Goal: Download file/media

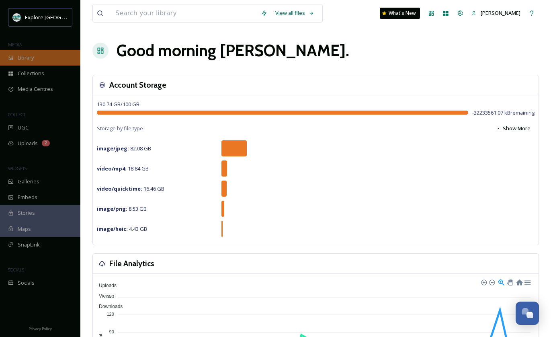
click at [51, 62] on div "Library" at bounding box center [40, 58] width 80 height 16
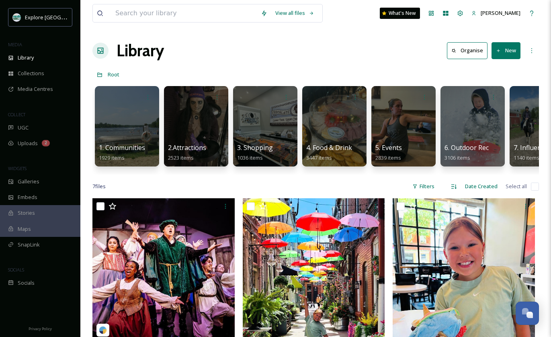
click at [381, 62] on div "Library Organise New" at bounding box center [316, 51] width 447 height 24
click at [131, 132] on div at bounding box center [127, 126] width 66 height 82
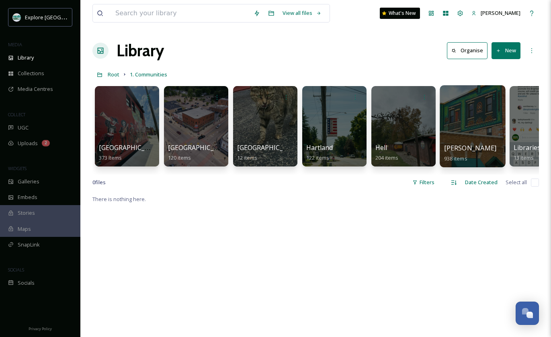
click at [452, 112] on div at bounding box center [473, 126] width 66 height 82
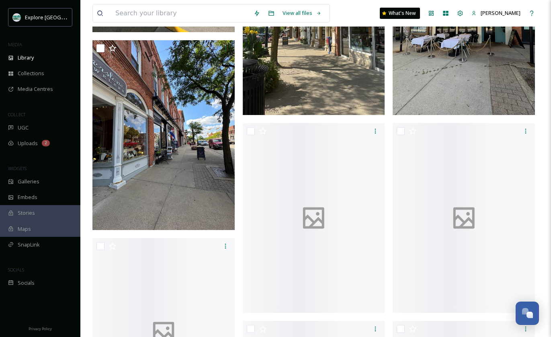
scroll to position [909, 0]
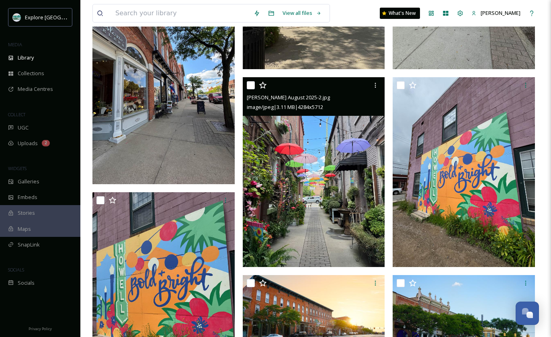
click at [325, 183] on img at bounding box center [314, 172] width 142 height 190
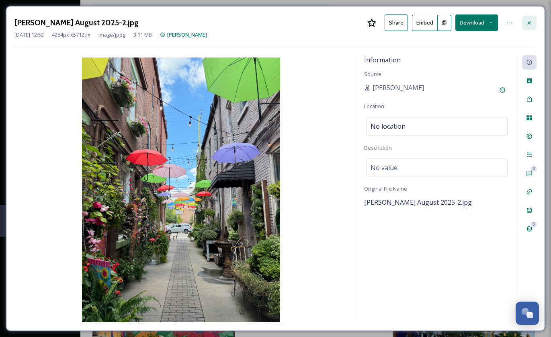
click at [532, 20] on icon at bounding box center [529, 23] width 6 height 6
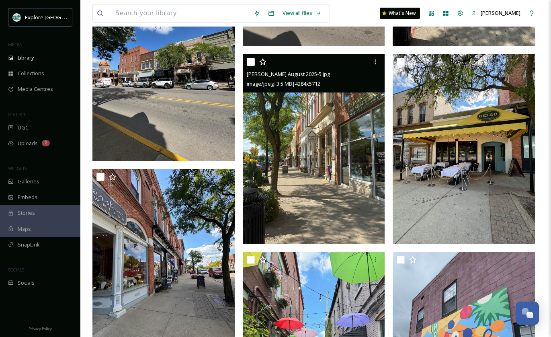
scroll to position [735, 0]
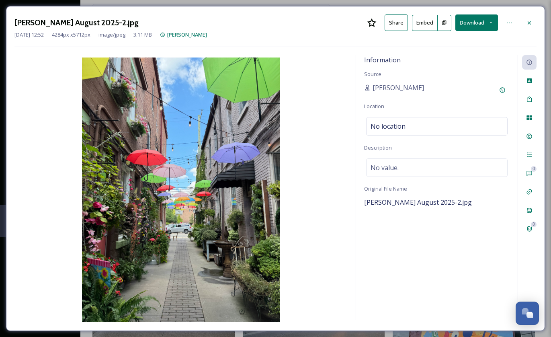
click at [480, 14] on div "Howell August 2025-2.jpg Share Embed Download Aug 26 2025 12:52 4284 px x 5712 …" at bounding box center [275, 168] width 539 height 325
click at [478, 20] on button "Download" at bounding box center [477, 22] width 43 height 16
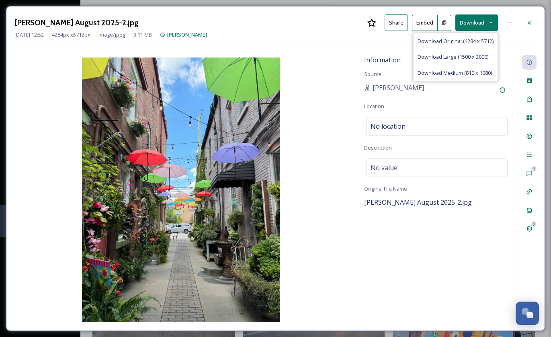
click at [478, 31] on div "Aug 26 2025 12:52 4284 px x 5712 px image/jpeg 3.11 MB Howell" at bounding box center [275, 35] width 522 height 8
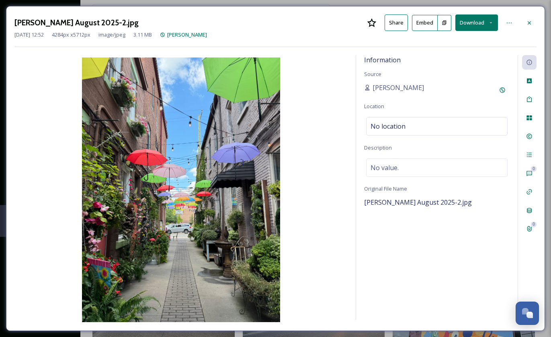
click at [473, 25] on button "Download" at bounding box center [477, 22] width 43 height 16
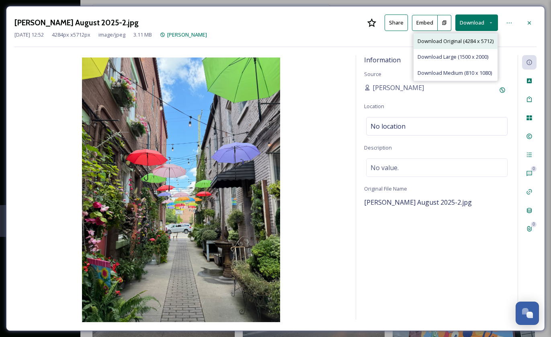
click at [473, 38] on span "Download Original (4284 x 5712)" at bounding box center [456, 41] width 76 height 8
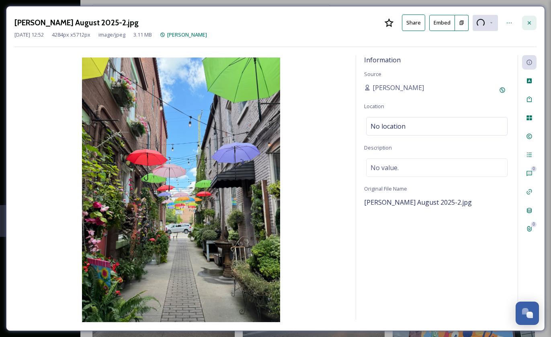
click at [533, 23] on div at bounding box center [529, 23] width 14 height 14
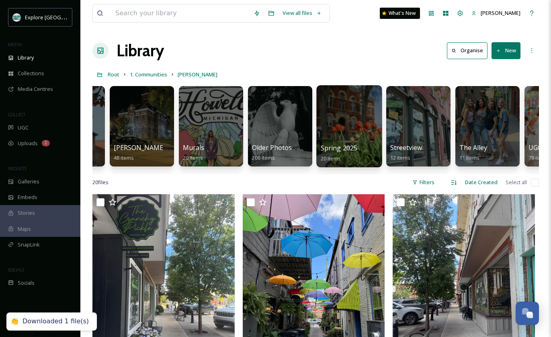
scroll to position [0, 591]
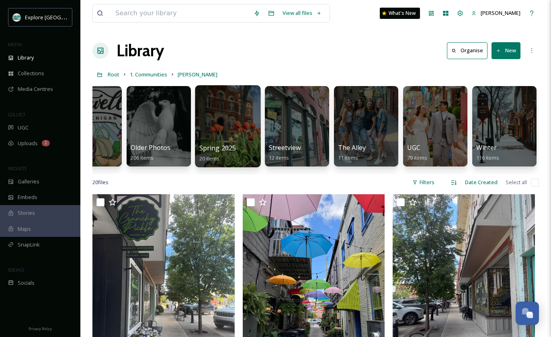
click at [236, 127] on div at bounding box center [228, 126] width 66 height 82
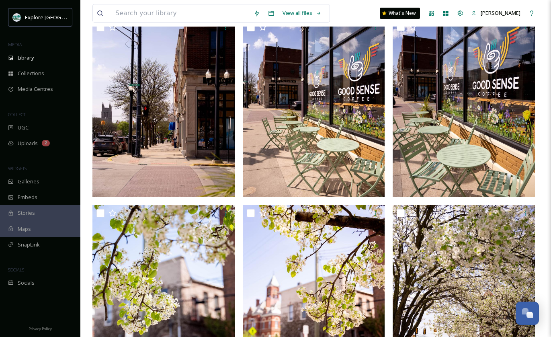
scroll to position [539, 0]
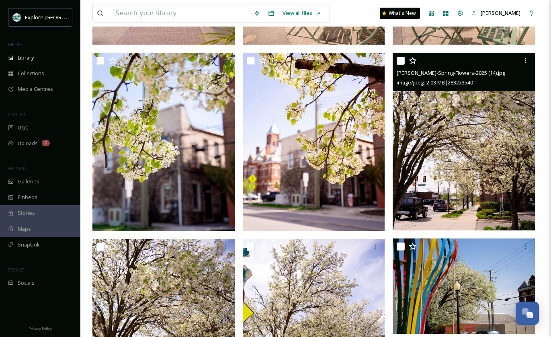
click at [436, 187] on img at bounding box center [464, 142] width 142 height 178
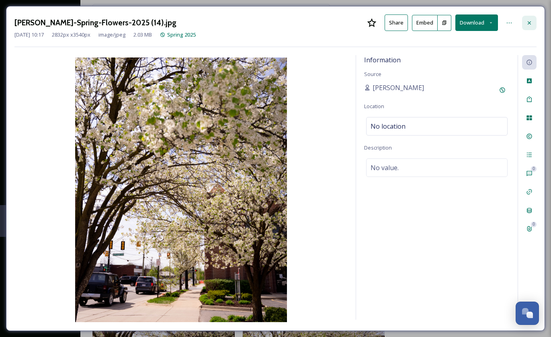
click at [534, 21] on div at bounding box center [529, 23] width 14 height 14
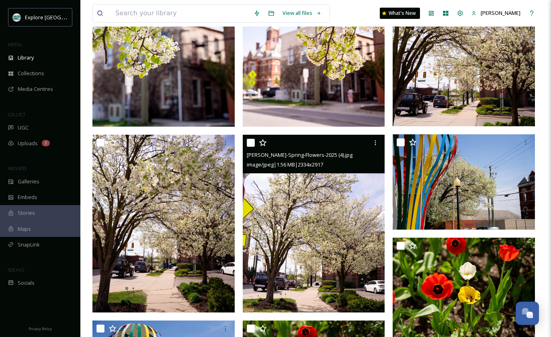
scroll to position [662, 0]
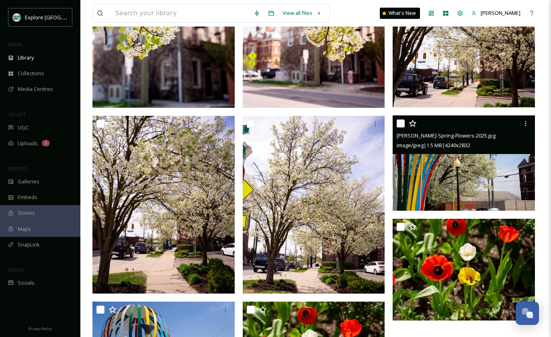
click at [467, 185] on img at bounding box center [464, 162] width 142 height 95
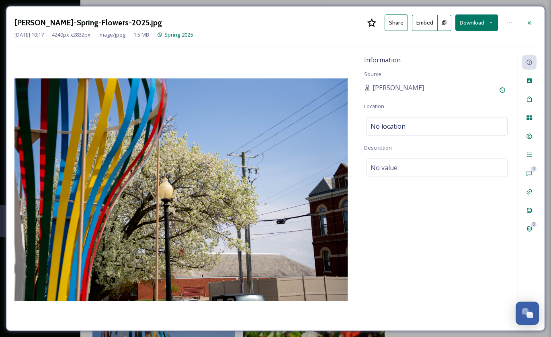
click at [327, 61] on div at bounding box center [180, 188] width 333 height 267
drag, startPoint x: 528, startPoint y: 19, endPoint x: 518, endPoint y: 20, distance: 9.3
click at [528, 19] on div at bounding box center [529, 23] width 14 height 14
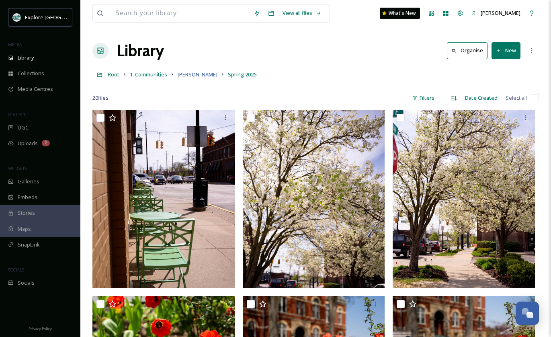
click at [188, 76] on span "[PERSON_NAME]" at bounding box center [198, 74] width 40 height 7
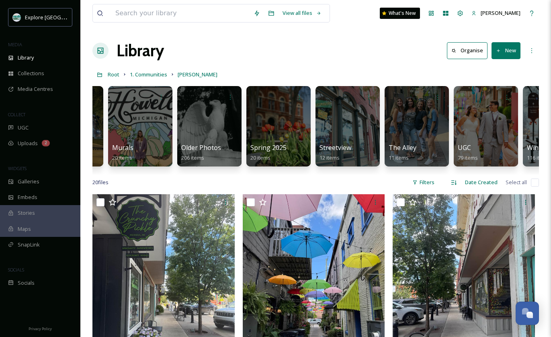
scroll to position [0, 591]
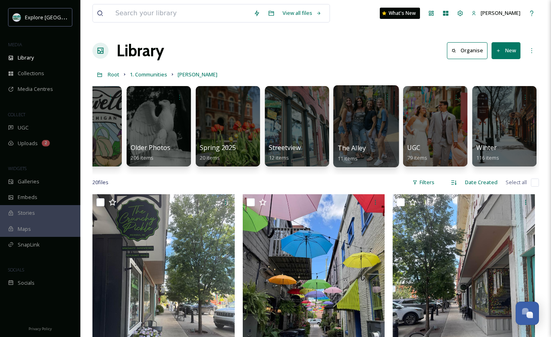
click at [364, 115] on div at bounding box center [366, 126] width 66 height 82
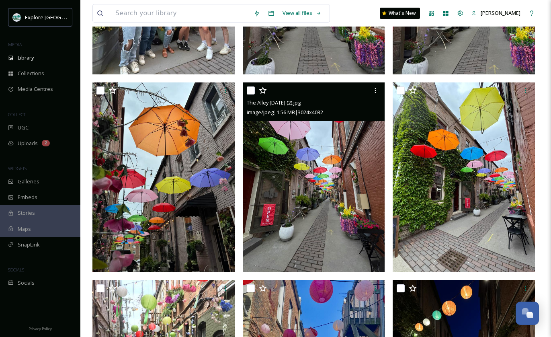
scroll to position [224, 0]
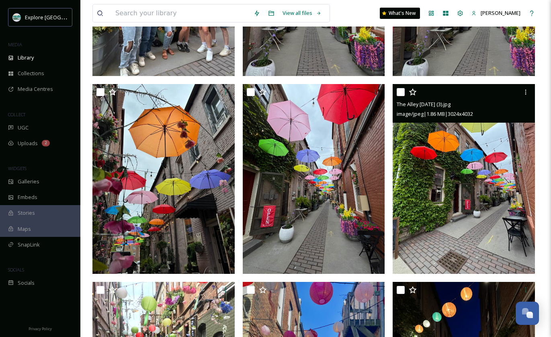
click at [469, 193] on img at bounding box center [464, 179] width 142 height 190
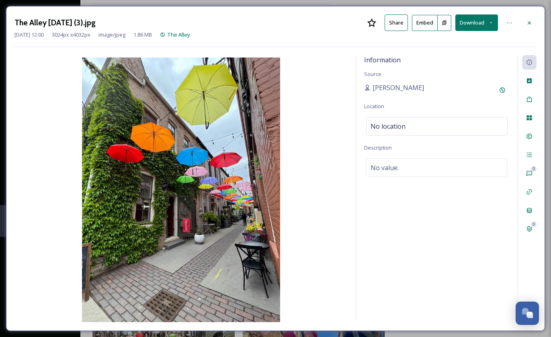
click at [478, 18] on button "Download" at bounding box center [477, 22] width 43 height 16
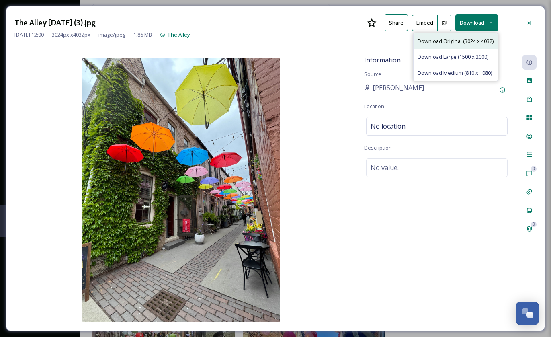
click at [468, 41] on span "Download Original (3024 x 4032)" at bounding box center [456, 41] width 76 height 8
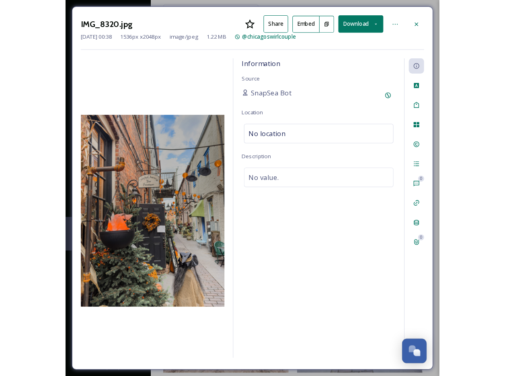
scroll to position [164, 0]
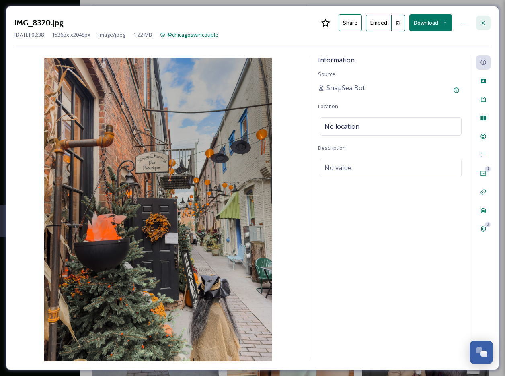
click at [354, 21] on div at bounding box center [483, 23] width 14 height 14
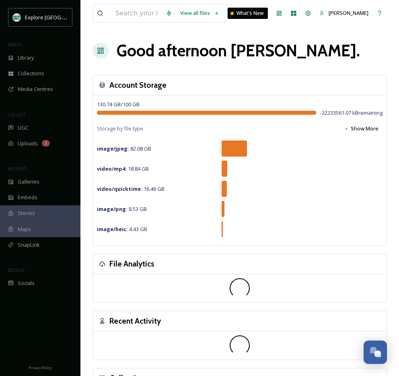
click at [178, 33] on div "View all files What's New Trisha Patrias Good afternoon Trisha . Account Storag…" at bounding box center [239, 331] width 319 height 662
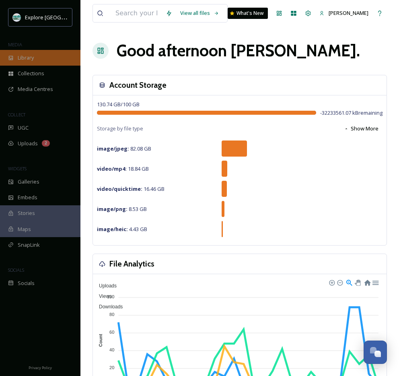
click at [45, 59] on div "Library" at bounding box center [40, 58] width 80 height 16
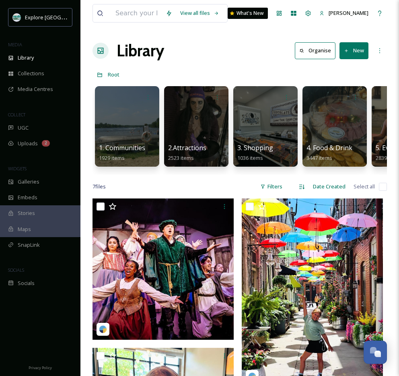
click at [173, 50] on div "Library Organise New" at bounding box center [240, 51] width 294 height 24
drag, startPoint x: 173, startPoint y: 50, endPoint x: 116, endPoint y: 49, distance: 56.3
click at [116, 49] on div "Library Organise New" at bounding box center [240, 51] width 294 height 24
click at [117, 49] on h1 "Library" at bounding box center [140, 51] width 47 height 24
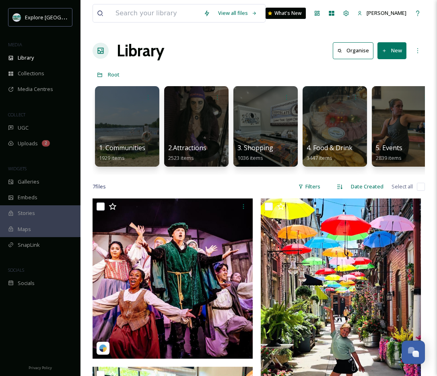
click at [222, 67] on div "Root" at bounding box center [259, 74] width 332 height 15
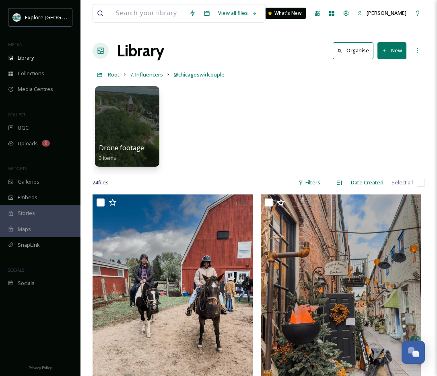
scroll to position [164, 0]
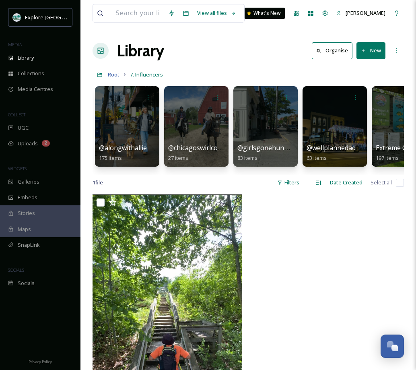
click at [117, 74] on span "Root" at bounding box center [114, 74] width 12 height 7
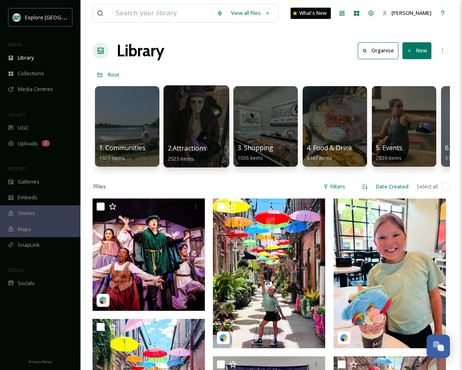
click at [197, 111] on div at bounding box center [196, 126] width 66 height 82
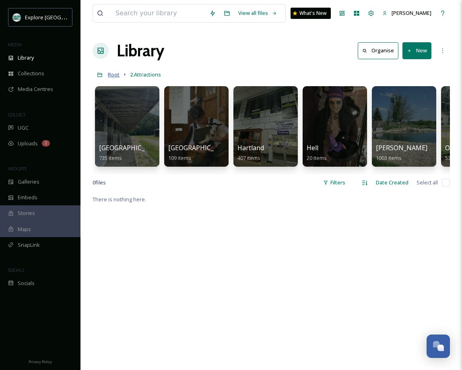
click at [115, 73] on span "Root" at bounding box center [114, 74] width 12 height 7
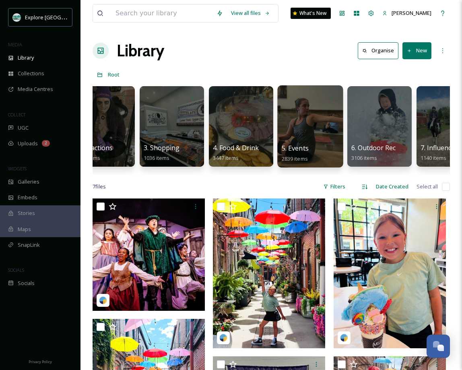
scroll to position [0, 115]
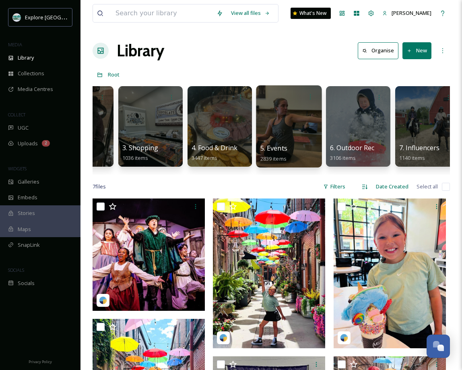
click at [296, 125] on div at bounding box center [289, 126] width 66 height 82
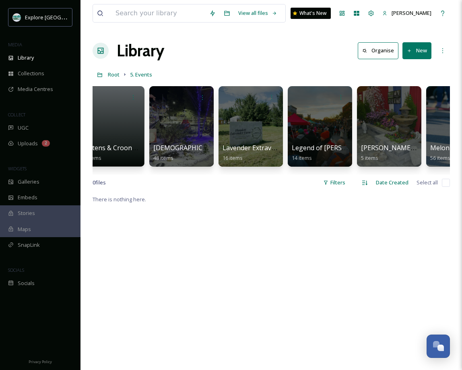
scroll to position [0, 2021]
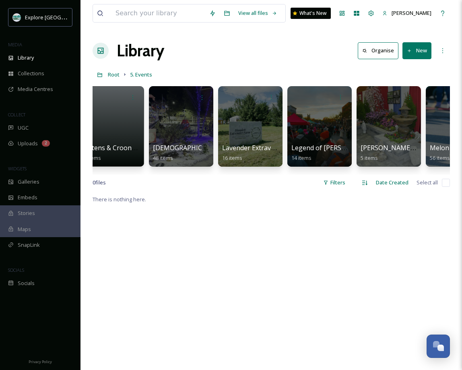
click at [296, 125] on div at bounding box center [319, 126] width 64 height 80
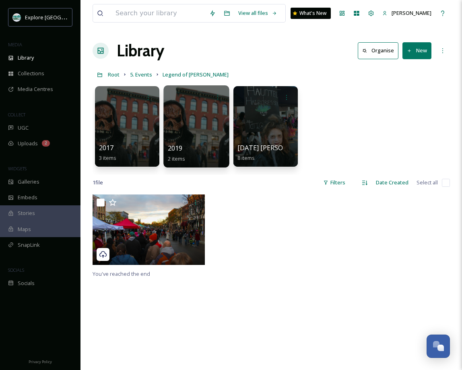
click at [191, 141] on div at bounding box center [196, 126] width 66 height 82
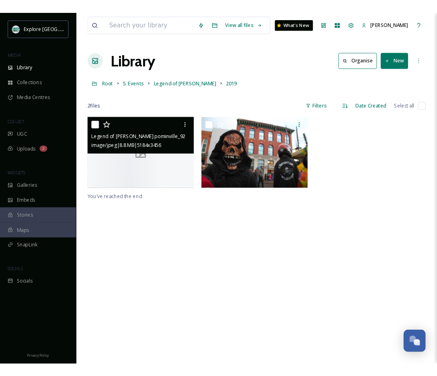
scroll to position [5, 0]
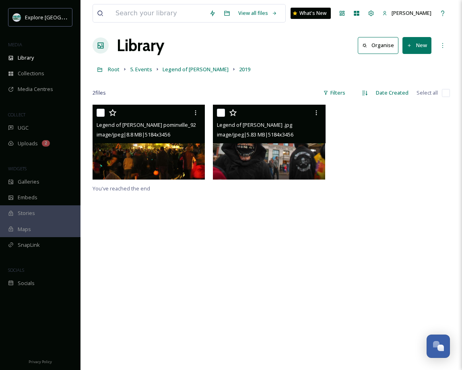
click at [272, 149] on img at bounding box center [269, 142] width 112 height 75
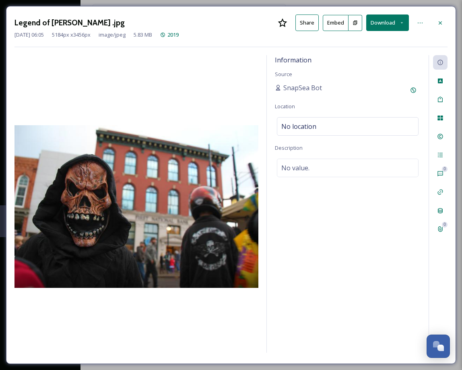
click at [380, 26] on button "Download" at bounding box center [387, 22] width 43 height 16
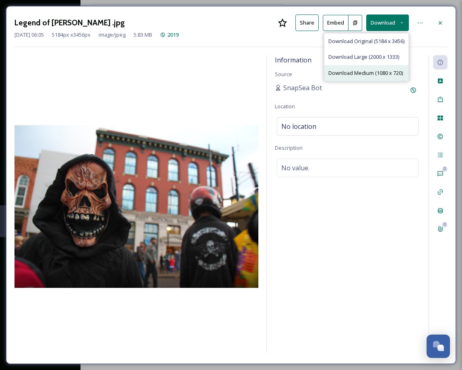
click at [334, 70] on span "Download Medium (1080 x 720)" at bounding box center [365, 73] width 74 height 8
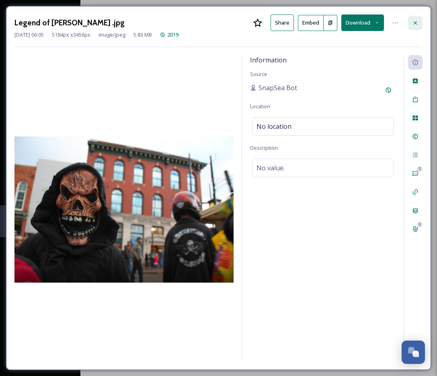
click at [422, 25] on div at bounding box center [415, 23] width 14 height 14
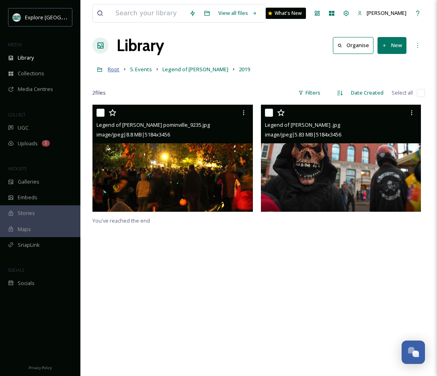
click at [115, 70] on span "Root" at bounding box center [114, 69] width 12 height 7
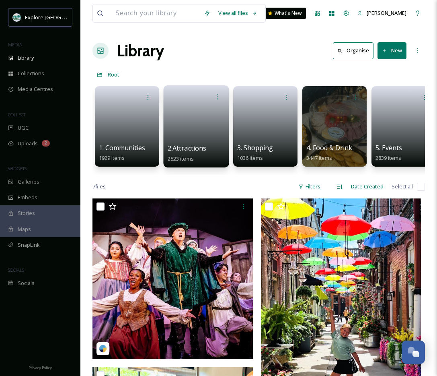
click at [209, 130] on link at bounding box center [197, 123] width 58 height 39
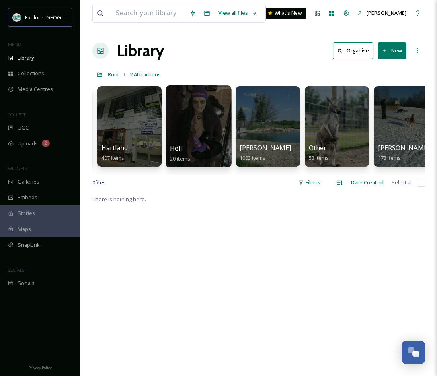
scroll to position [0, 221]
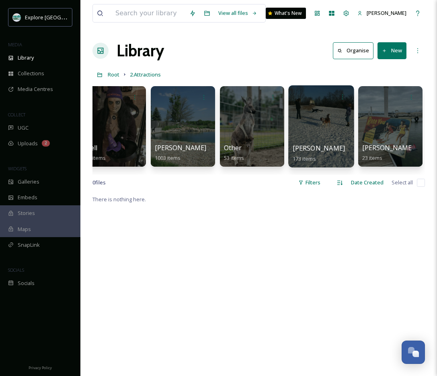
click at [317, 110] on div at bounding box center [321, 126] width 66 height 82
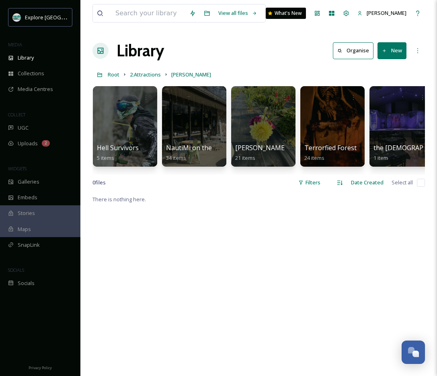
scroll to position [0, 290]
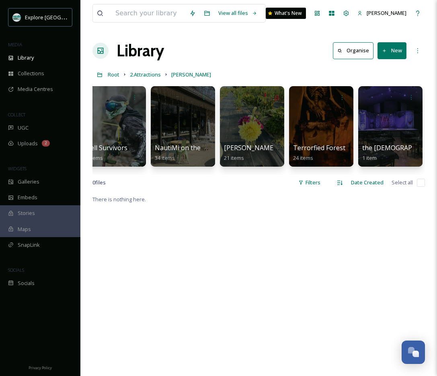
click at [317, 110] on div at bounding box center [321, 126] width 64 height 80
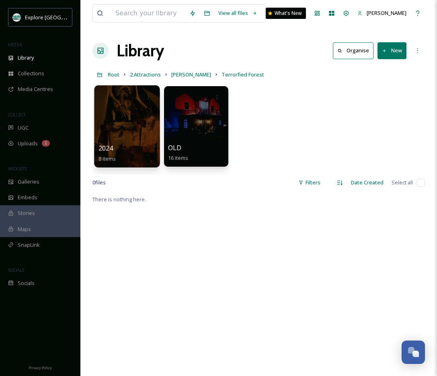
click at [141, 140] on div at bounding box center [127, 126] width 66 height 82
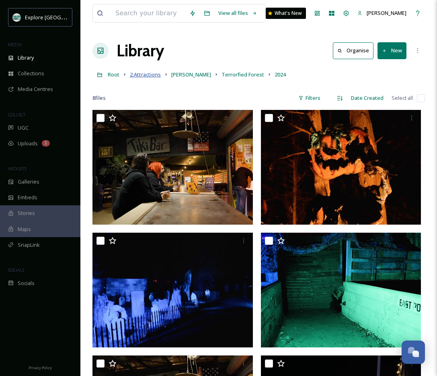
click at [152, 73] on span "2.Attractions" at bounding box center [145, 74] width 31 height 7
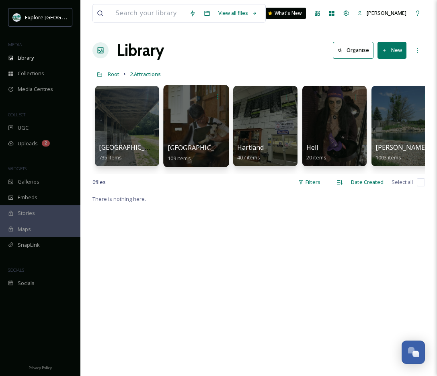
click at [213, 122] on div at bounding box center [196, 126] width 66 height 82
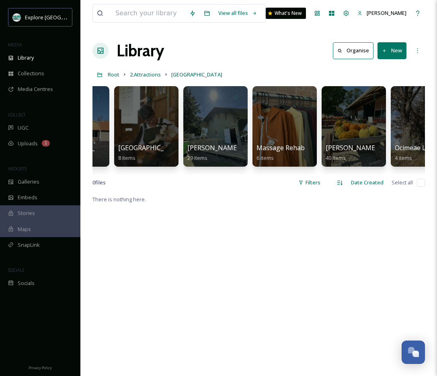
scroll to position [0, 221]
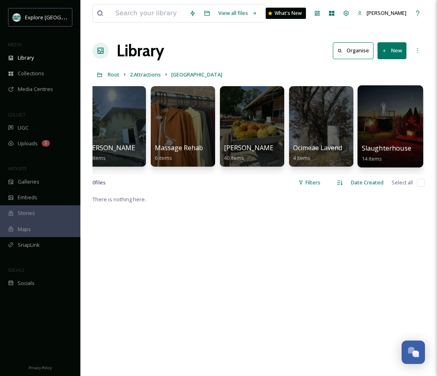
click at [396, 124] on div at bounding box center [391, 126] width 66 height 82
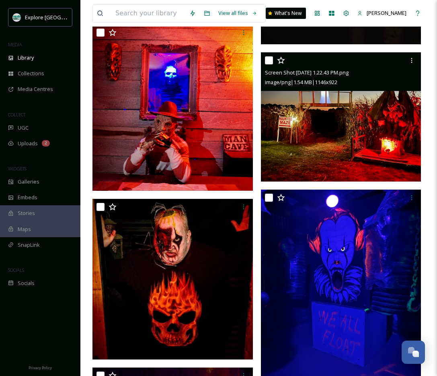
scroll to position [339, 0]
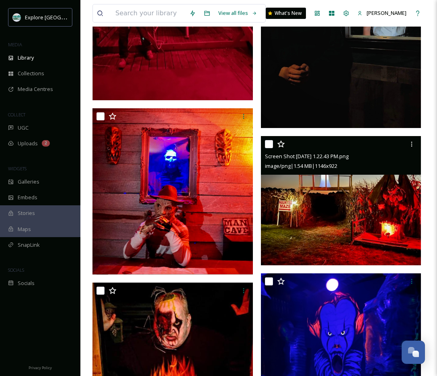
click at [320, 214] on img at bounding box center [341, 200] width 160 height 129
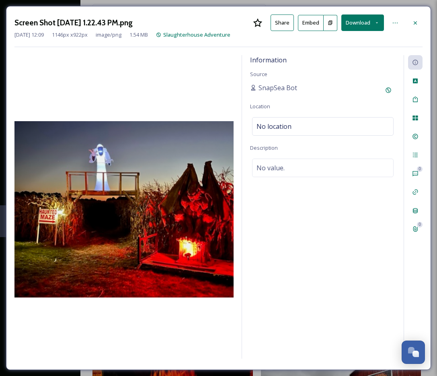
click at [364, 20] on button "Download" at bounding box center [362, 22] width 43 height 16
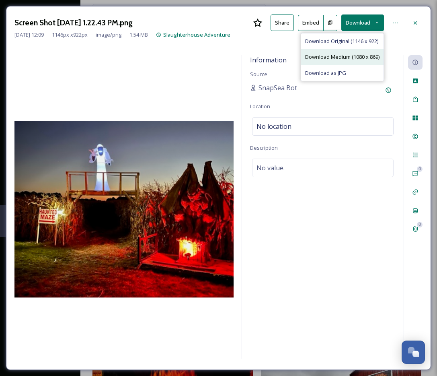
click at [357, 53] on span "Download Medium (1080 x 869)" at bounding box center [342, 57] width 74 height 8
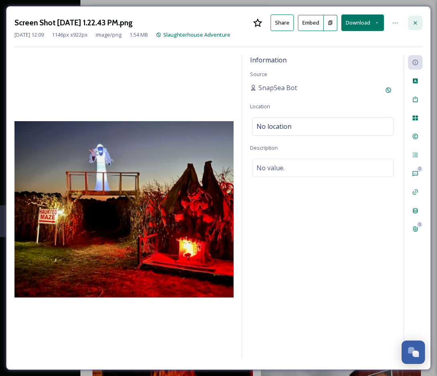
click at [413, 23] on icon at bounding box center [415, 23] width 6 height 6
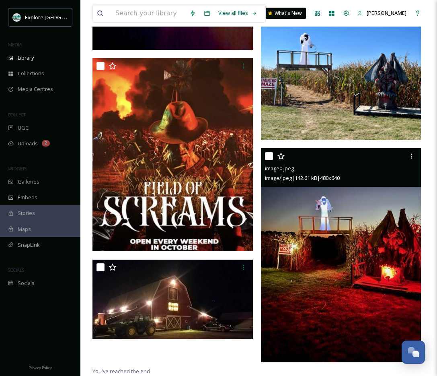
click at [330, 212] on img at bounding box center [341, 255] width 160 height 214
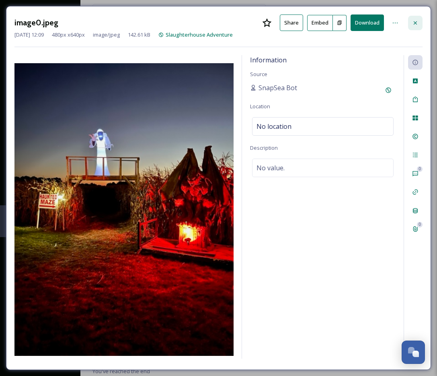
click at [415, 25] on icon at bounding box center [415, 23] width 6 height 6
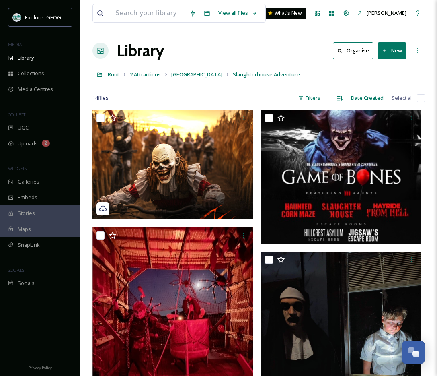
click at [210, 90] on div at bounding box center [259, 86] width 333 height 8
click at [187, 77] on span "[GEOGRAPHIC_DATA]" at bounding box center [196, 74] width 51 height 7
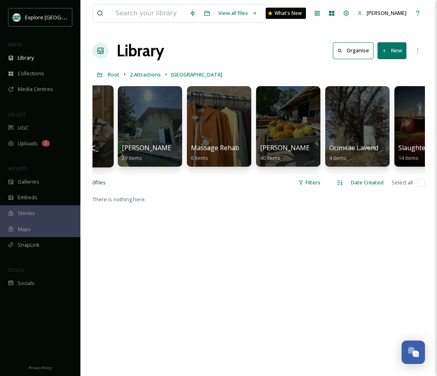
scroll to position [0, 221]
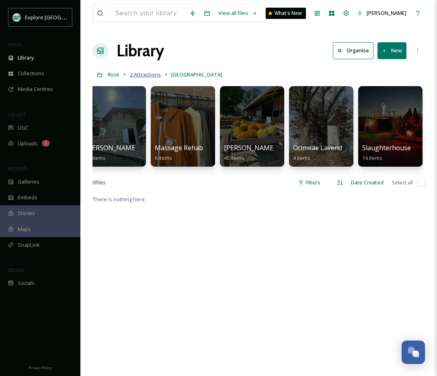
click at [145, 76] on span "2.Attractions" at bounding box center [145, 74] width 31 height 7
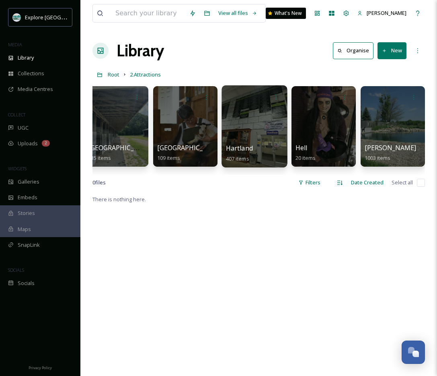
scroll to position [0, 17]
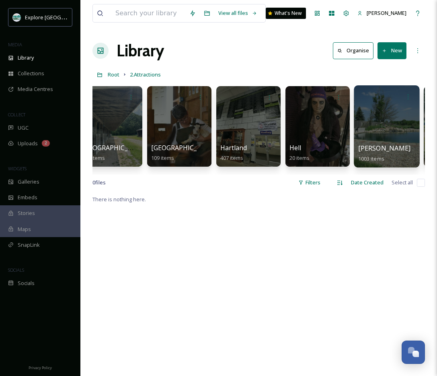
click at [391, 115] on div at bounding box center [387, 126] width 66 height 82
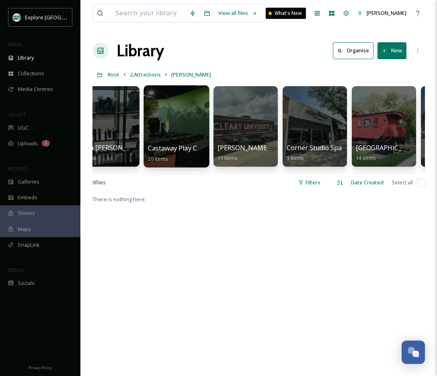
scroll to position [0, 72]
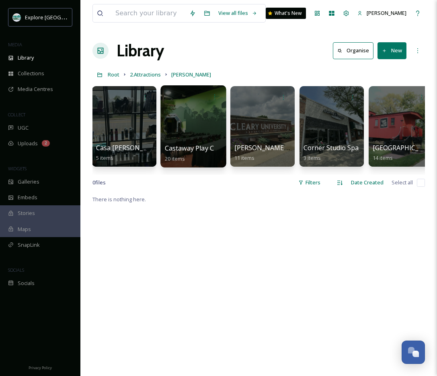
click at [206, 113] on div at bounding box center [193, 126] width 66 height 82
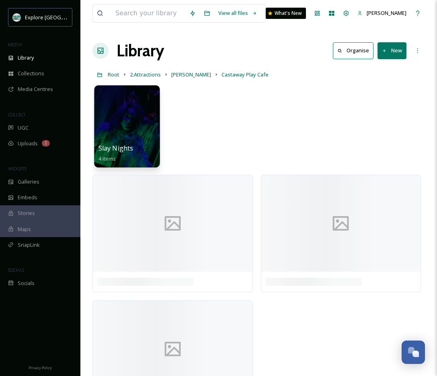
click at [148, 107] on div at bounding box center [127, 126] width 66 height 82
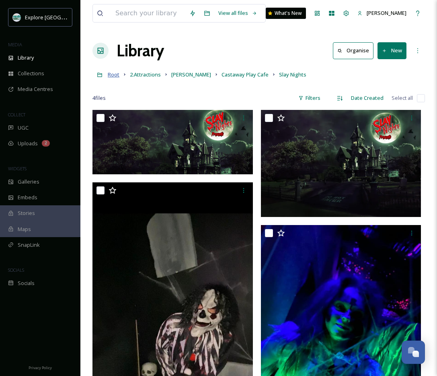
click at [117, 77] on span "Root" at bounding box center [114, 74] width 12 height 7
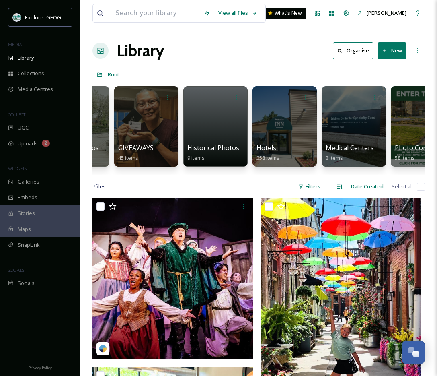
scroll to position [0, 1088]
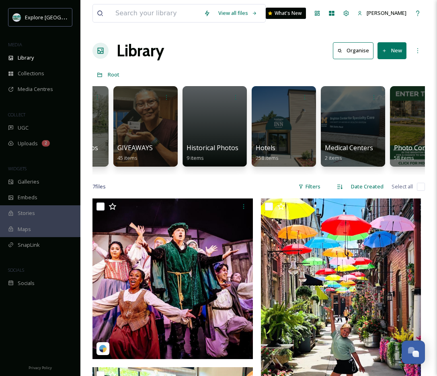
click at [301, 132] on div at bounding box center [284, 126] width 64 height 80
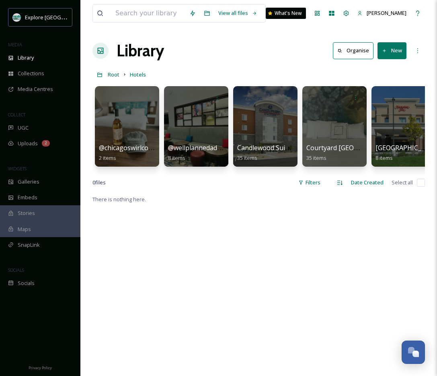
click at [266, 51] on div "Library Organise New" at bounding box center [259, 51] width 333 height 24
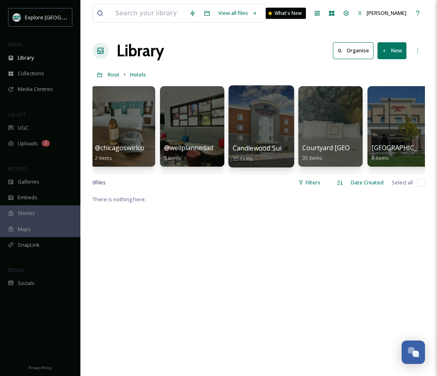
scroll to position [0, 5]
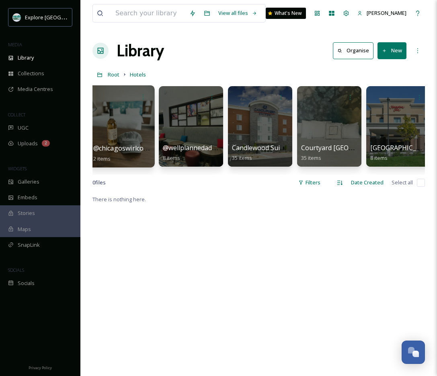
click at [102, 126] on div at bounding box center [122, 126] width 66 height 82
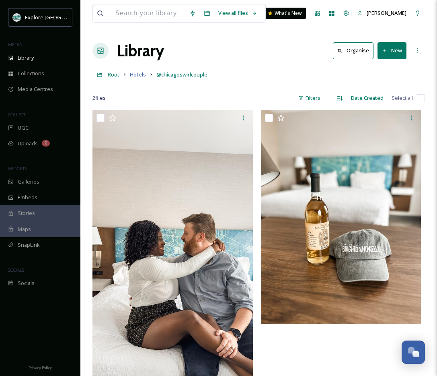
click at [140, 75] on span "Hotels" at bounding box center [138, 74] width 16 height 7
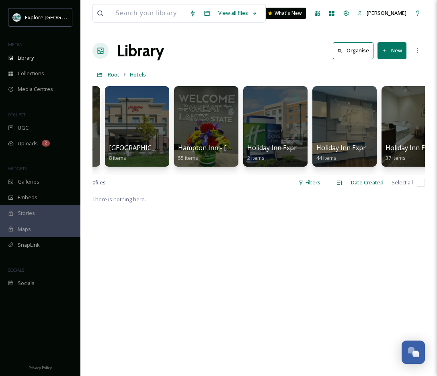
scroll to position [0, 428]
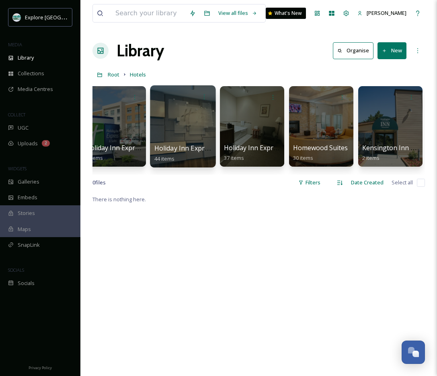
click at [205, 134] on div at bounding box center [183, 126] width 66 height 82
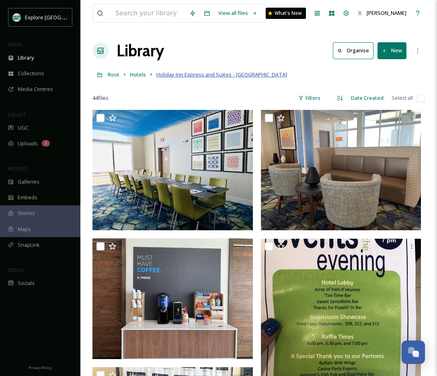
click at [180, 77] on span "Holiday Inn Express and Suites - [GEOGRAPHIC_DATA]" at bounding box center [221, 74] width 131 height 7
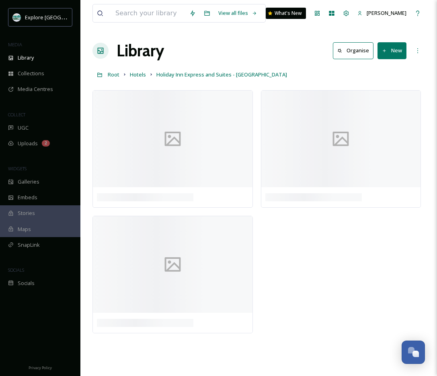
click at [146, 77] on div "Root Hotels Holiday Inn Express and Suites - [GEOGRAPHIC_DATA]" at bounding box center [259, 74] width 333 height 15
click at [141, 77] on span "Hotels" at bounding box center [138, 74] width 16 height 7
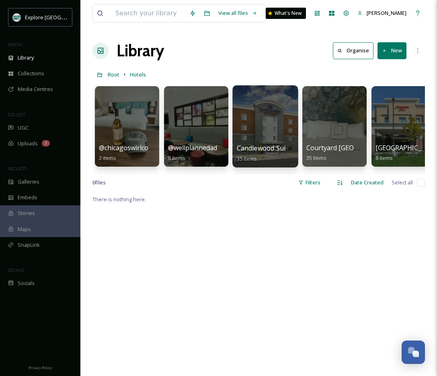
scroll to position [0, 3]
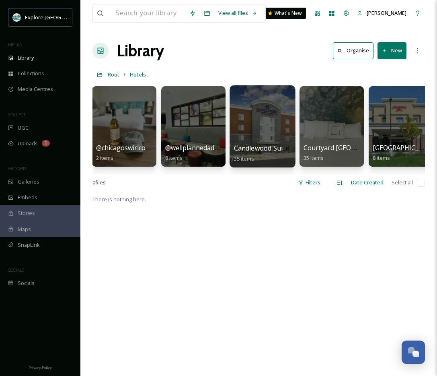
click at [274, 125] on div at bounding box center [263, 126] width 66 height 82
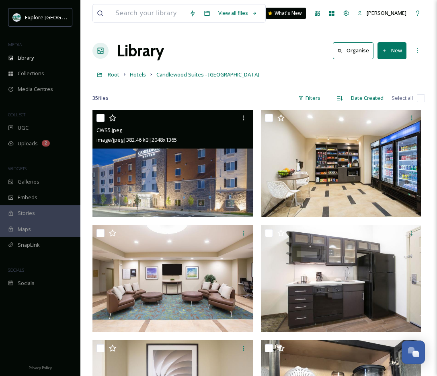
click at [200, 164] on img at bounding box center [173, 163] width 160 height 107
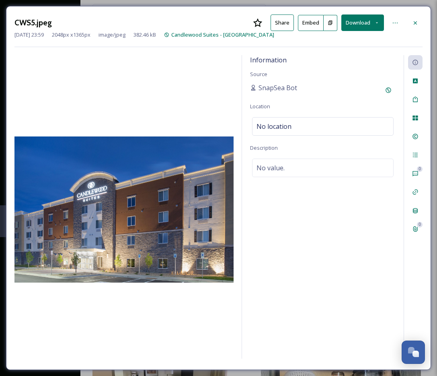
click at [371, 21] on button "Download" at bounding box center [362, 22] width 43 height 16
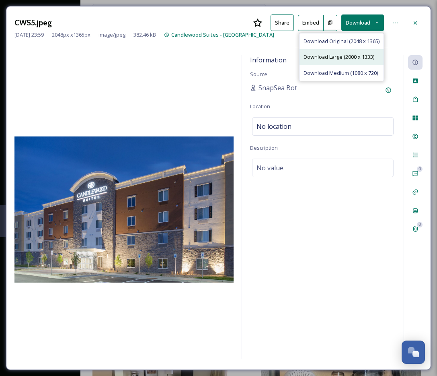
click at [342, 60] on span "Download Large (2000 x 1333)" at bounding box center [339, 57] width 71 height 8
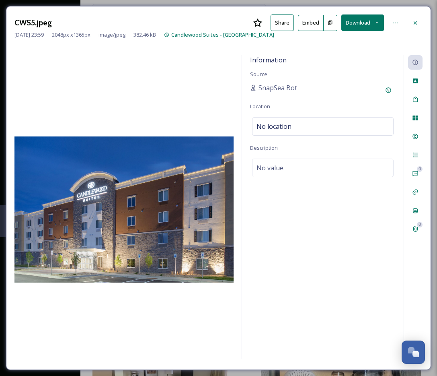
click at [121, 82] on div at bounding box center [123, 208] width 219 height 306
